Goal: Task Accomplishment & Management: Use online tool/utility

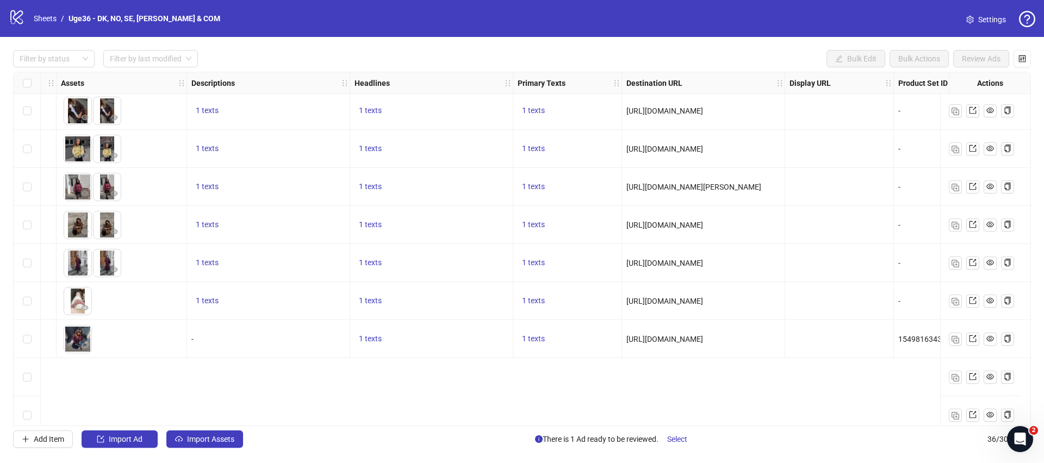
scroll to position [0, 457]
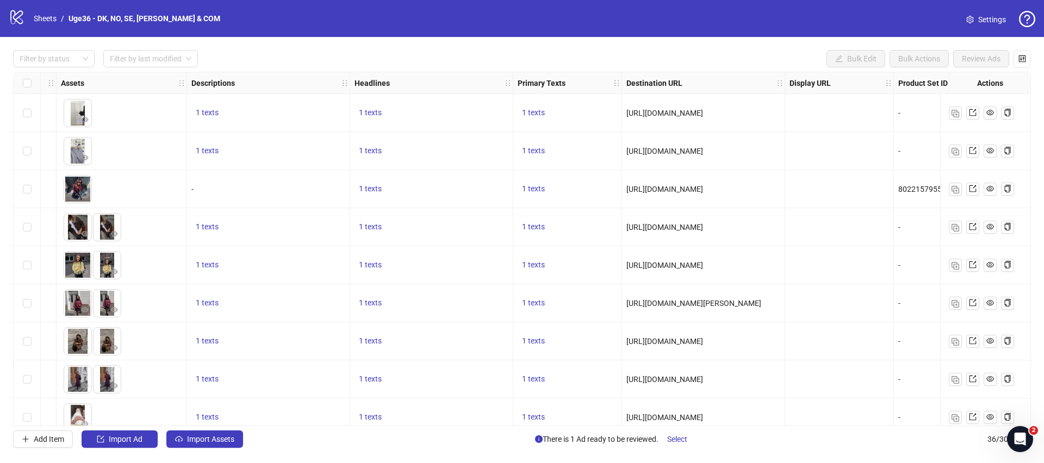
click at [477, 171] on div "1 texts" at bounding box center [431, 189] width 163 height 38
click at [52, 21] on link "Sheets" at bounding box center [45, 19] width 27 height 12
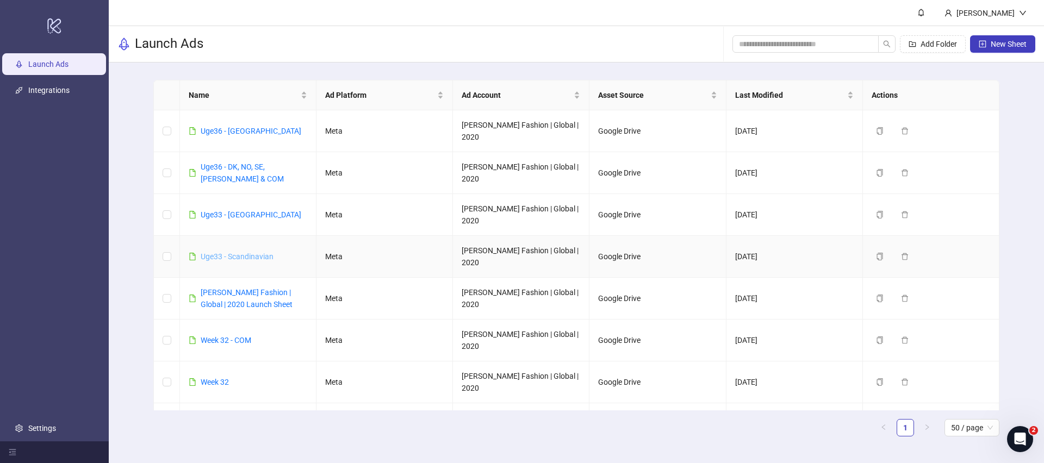
click at [239, 252] on link "Uge33 - Scandinavian" at bounding box center [237, 256] width 73 height 9
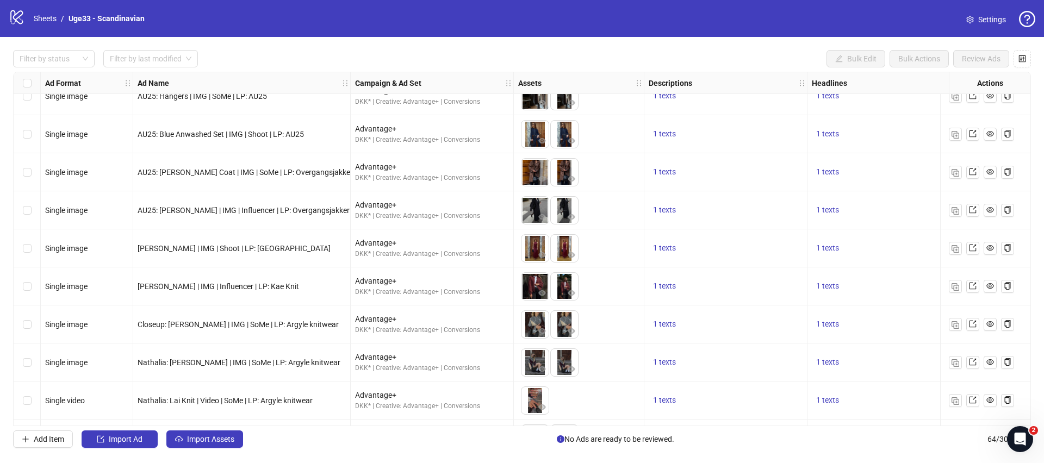
scroll to position [132, 0]
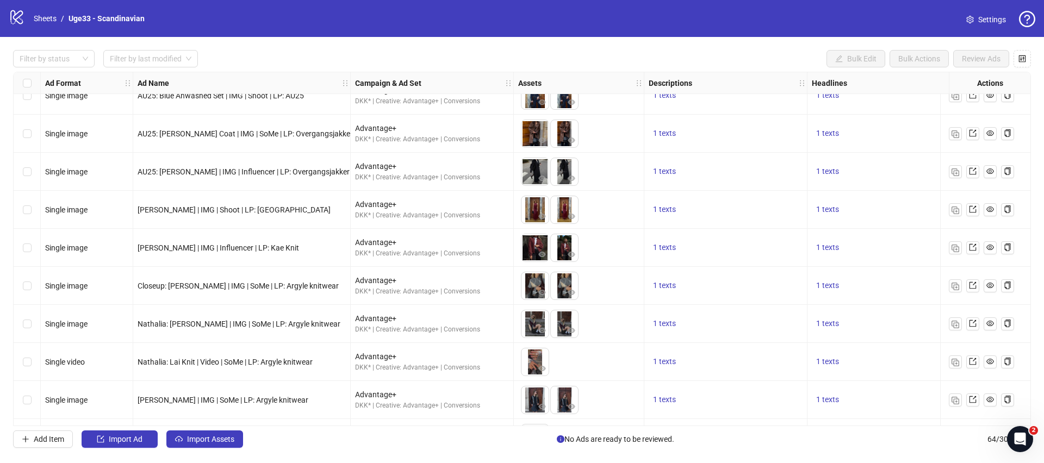
click at [339, 259] on div "[PERSON_NAME] | IMG | Influencer | LP: Kae Knit" at bounding box center [241, 248] width 217 height 38
click at [325, 274] on div "Closeup: [PERSON_NAME] | IMG | SoMe | LP: Argyle knitwear" at bounding box center [241, 286] width 217 height 38
click at [953, 287] on img "button" at bounding box center [955, 287] width 8 height 8
click at [882, 290] on div "1 texts" at bounding box center [889, 285] width 154 height 13
click at [952, 322] on img "button" at bounding box center [955, 325] width 8 height 8
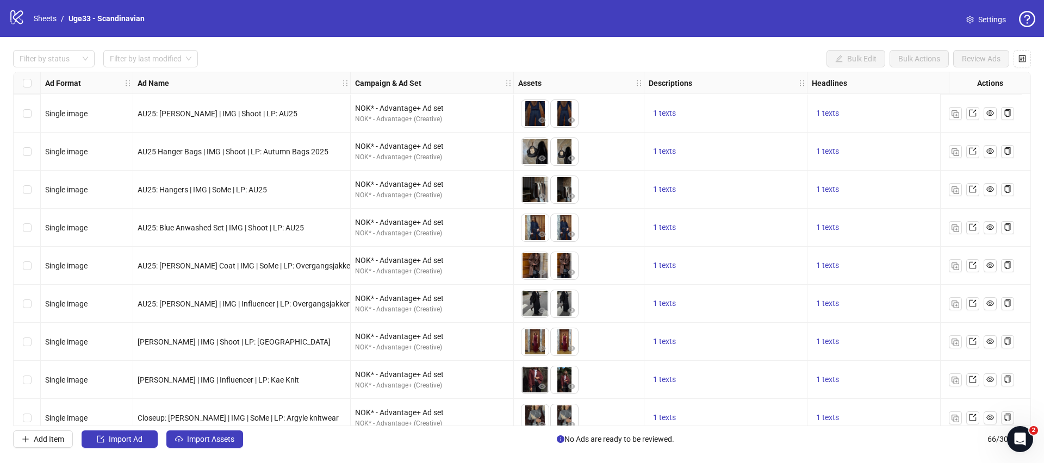
scroll to position [694, 0]
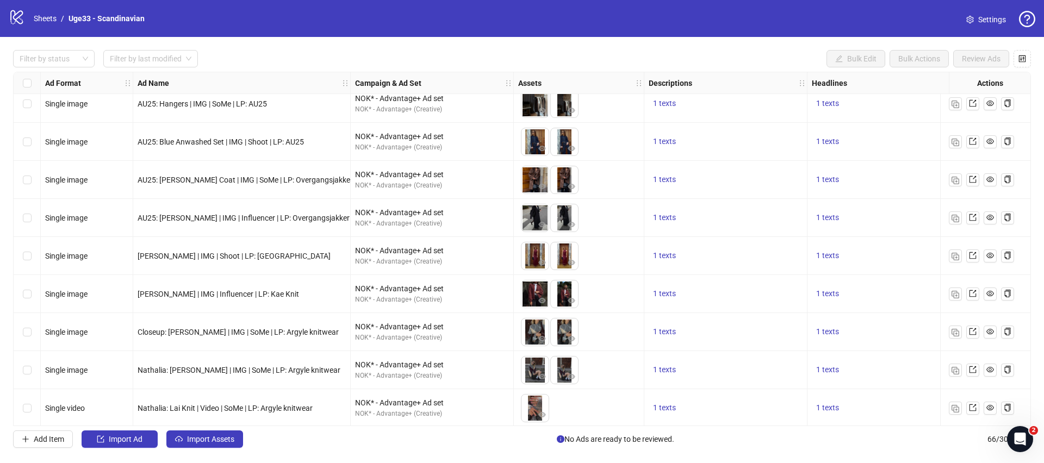
click at [922, 257] on div "1 texts" at bounding box center [889, 256] width 154 height 13
click at [951, 213] on span "button" at bounding box center [955, 217] width 8 height 9
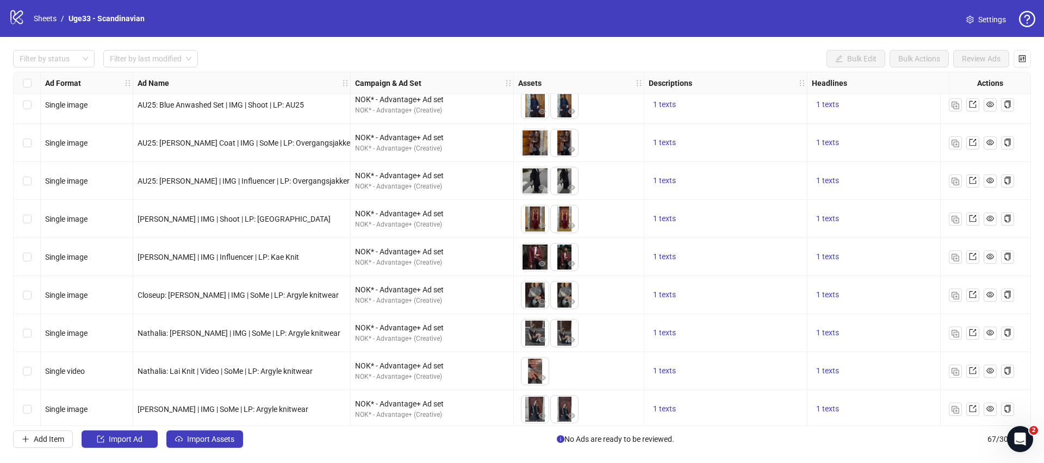
drag, startPoint x: 659, startPoint y: 182, endPoint x: 678, endPoint y: 188, distance: 20.1
click at [659, 182] on span "1 texts" at bounding box center [664, 180] width 23 height 9
click at [720, 111] on div "1 texts" at bounding box center [725, 105] width 163 height 38
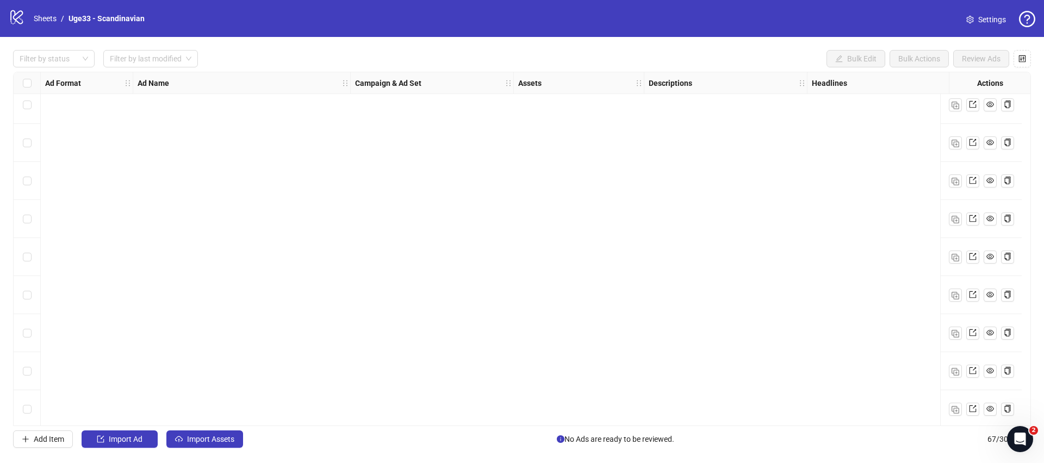
scroll to position [0, 0]
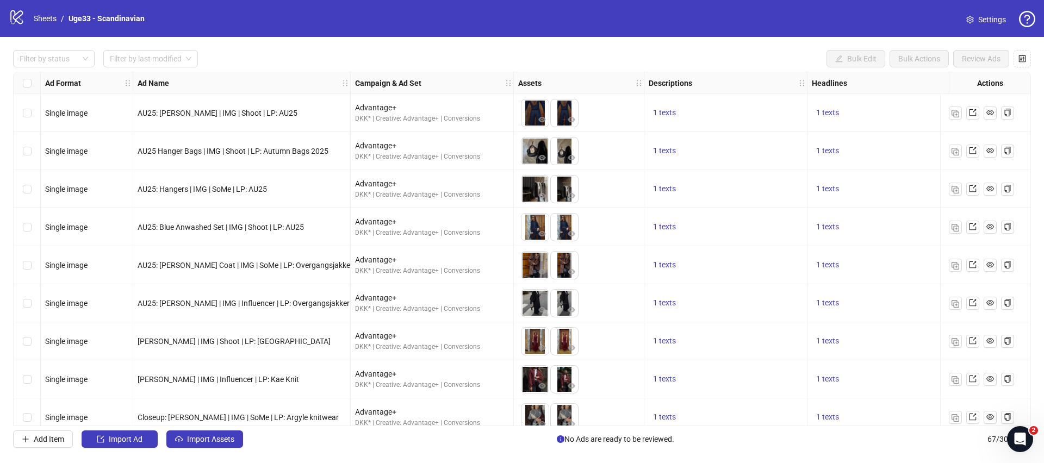
click at [742, 186] on div "1 texts" at bounding box center [726, 189] width 154 height 13
click at [739, 185] on div "1 texts" at bounding box center [726, 189] width 154 height 13
click at [742, 212] on div "1 texts" at bounding box center [725, 227] width 163 height 38
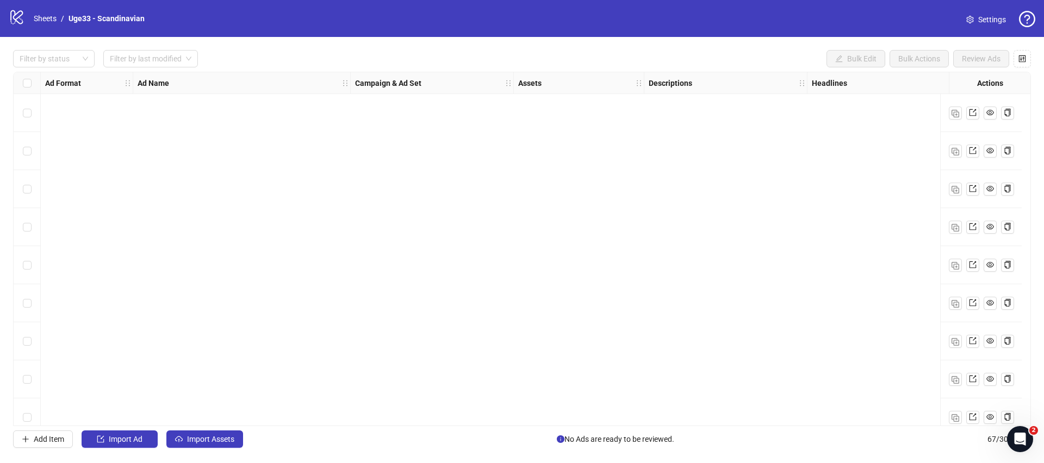
scroll to position [2222, 0]
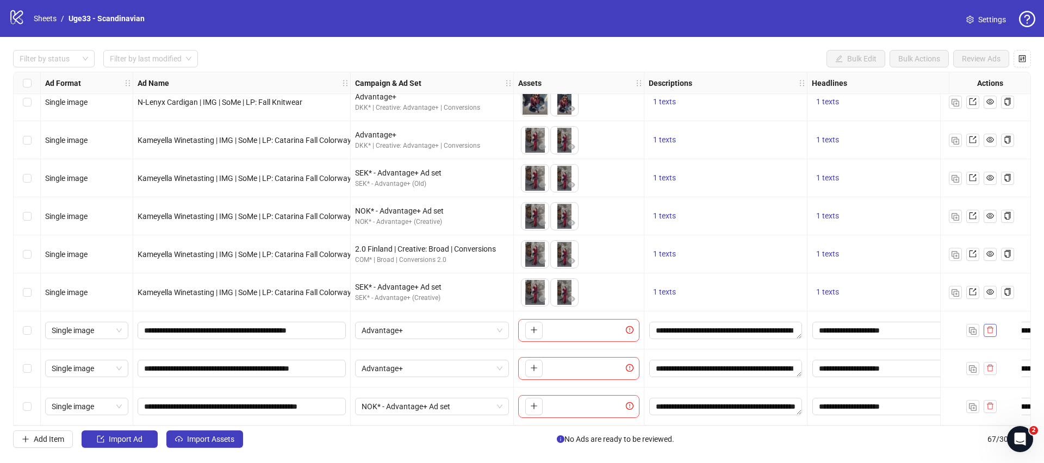
click at [990, 327] on icon "delete" at bounding box center [990, 330] width 7 height 7
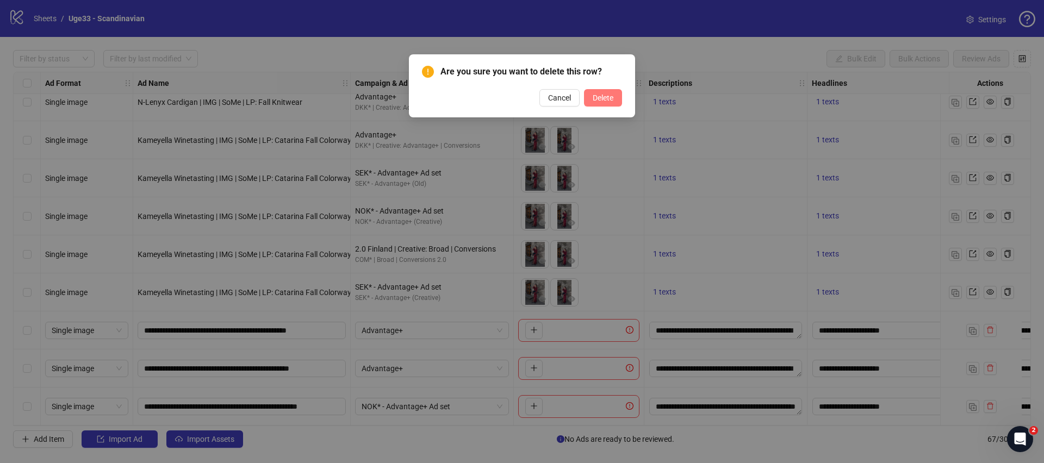
click at [612, 101] on span "Delete" at bounding box center [603, 98] width 21 height 9
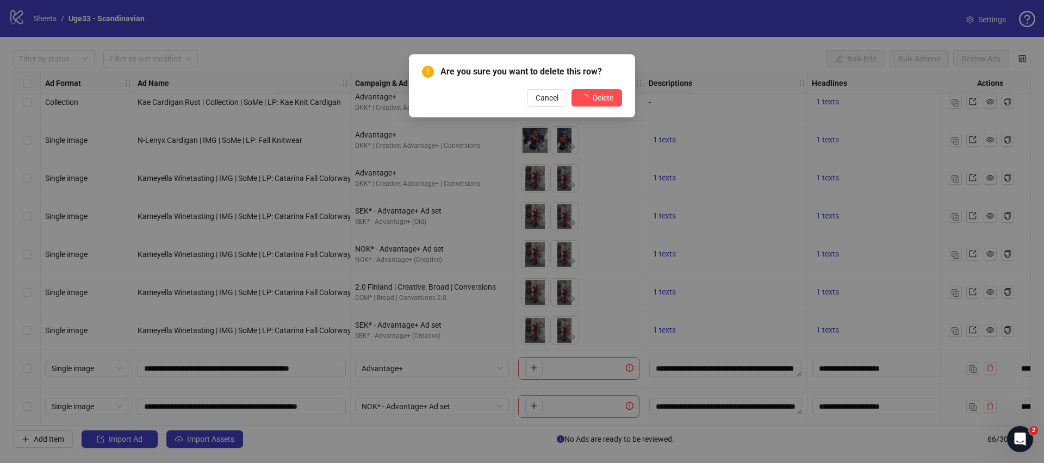
scroll to position [2184, 0]
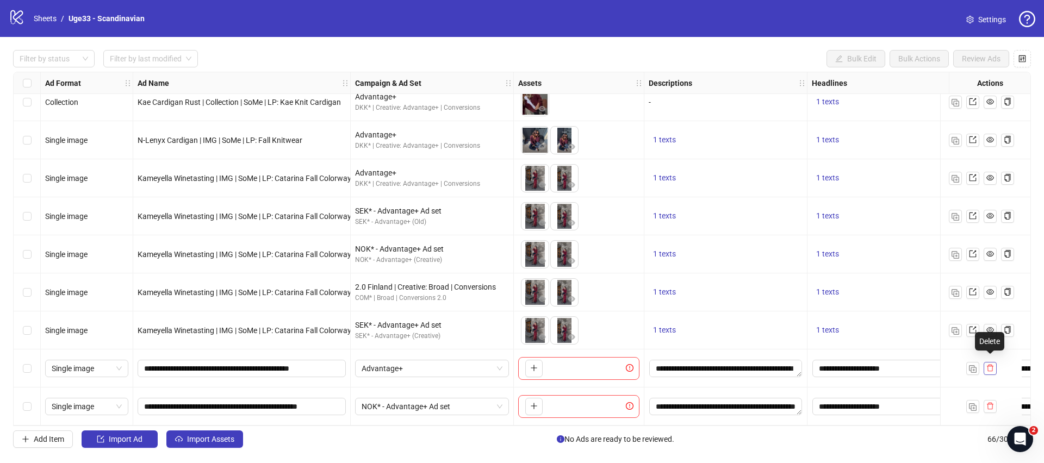
click at [989, 368] on span "button" at bounding box center [990, 368] width 8 height 9
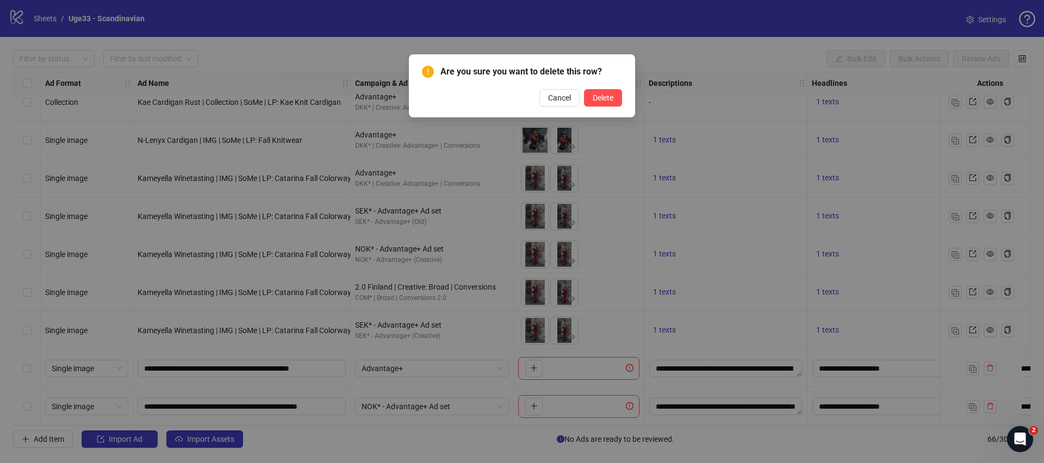
click at [622, 101] on div "Are you sure you want to delete this row? Cancel Delete" at bounding box center [522, 85] width 226 height 63
click at [607, 97] on span "Delete" at bounding box center [603, 98] width 21 height 9
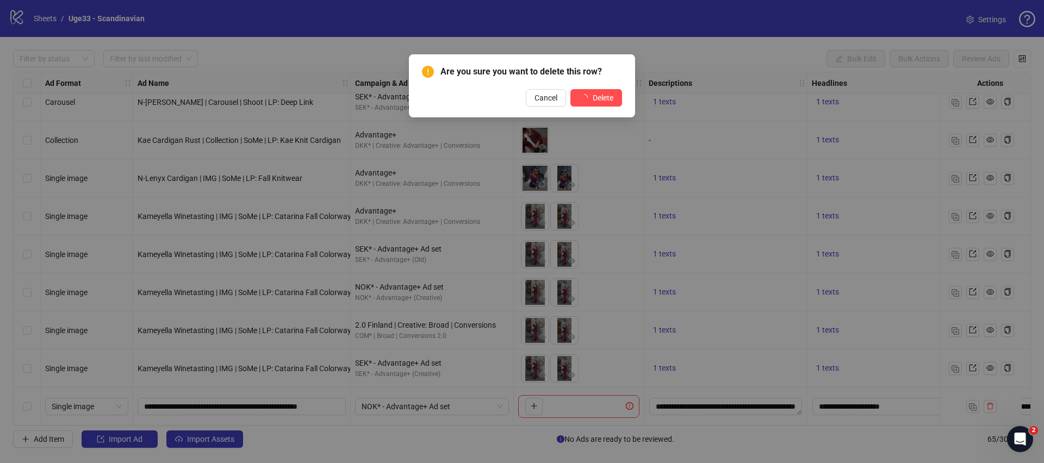
scroll to position [2146, 0]
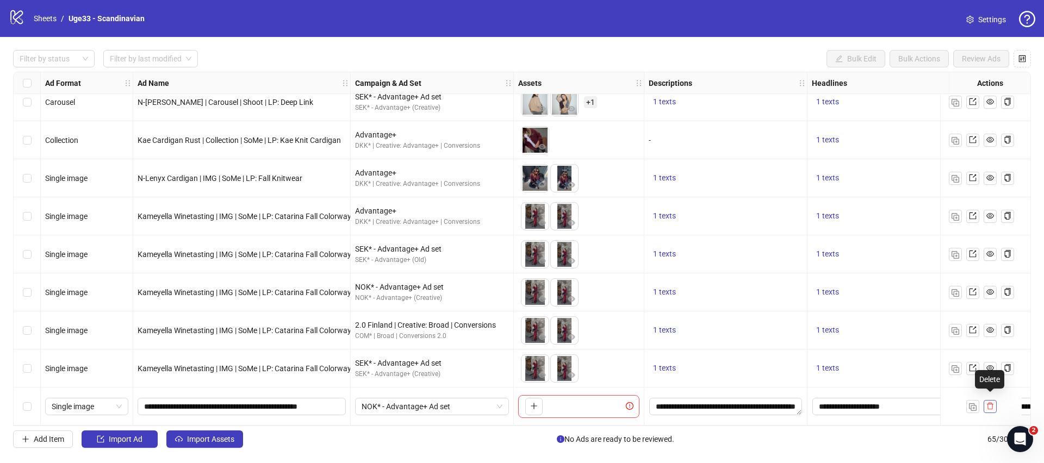
click at [987, 404] on icon "delete" at bounding box center [990, 406] width 7 height 7
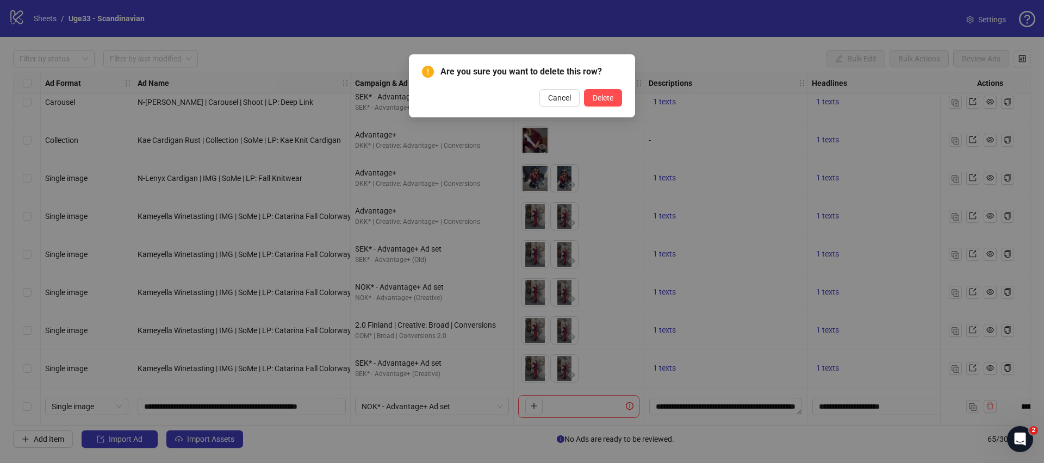
drag, startPoint x: 609, startPoint y: 102, endPoint x: 627, endPoint y: 151, distance: 51.6
click at [609, 102] on button "Delete" at bounding box center [603, 97] width 38 height 17
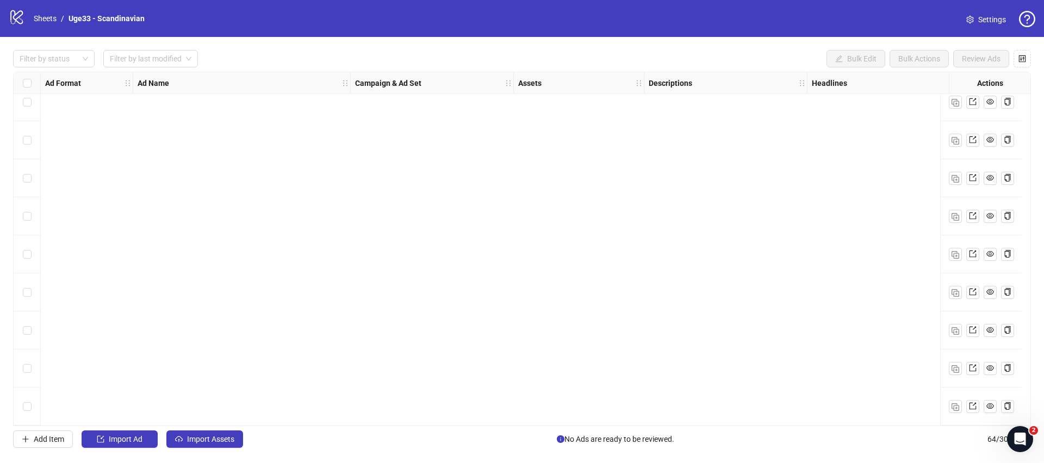
scroll to position [0, 0]
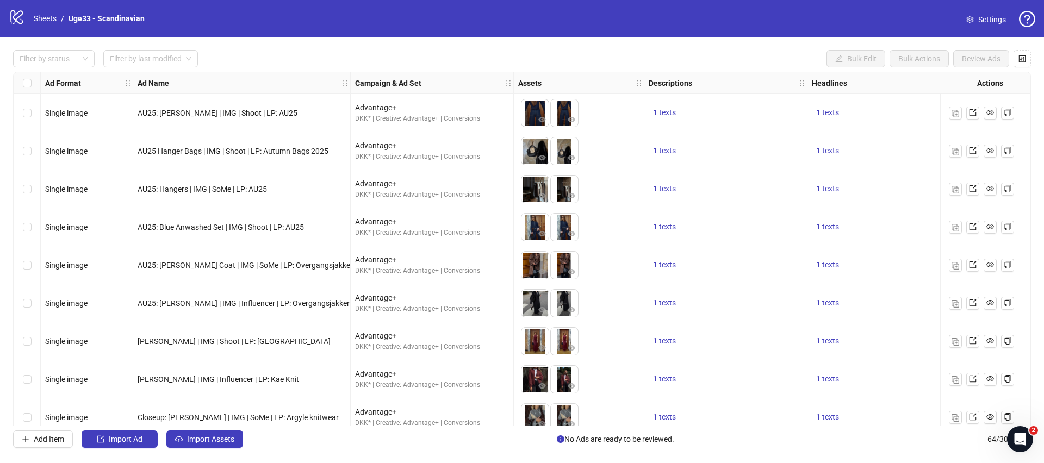
click at [751, 263] on div "Ad Format Ad Name Campaign & Ad Set Assets Descriptions Headlines Primary Texts…" at bounding box center [522, 249] width 1018 height 354
click at [749, 264] on div "1 texts" at bounding box center [726, 265] width 154 height 13
click at [753, 262] on div "1 texts" at bounding box center [726, 265] width 154 height 13
